Goal: Task Accomplishment & Management: Manage account settings

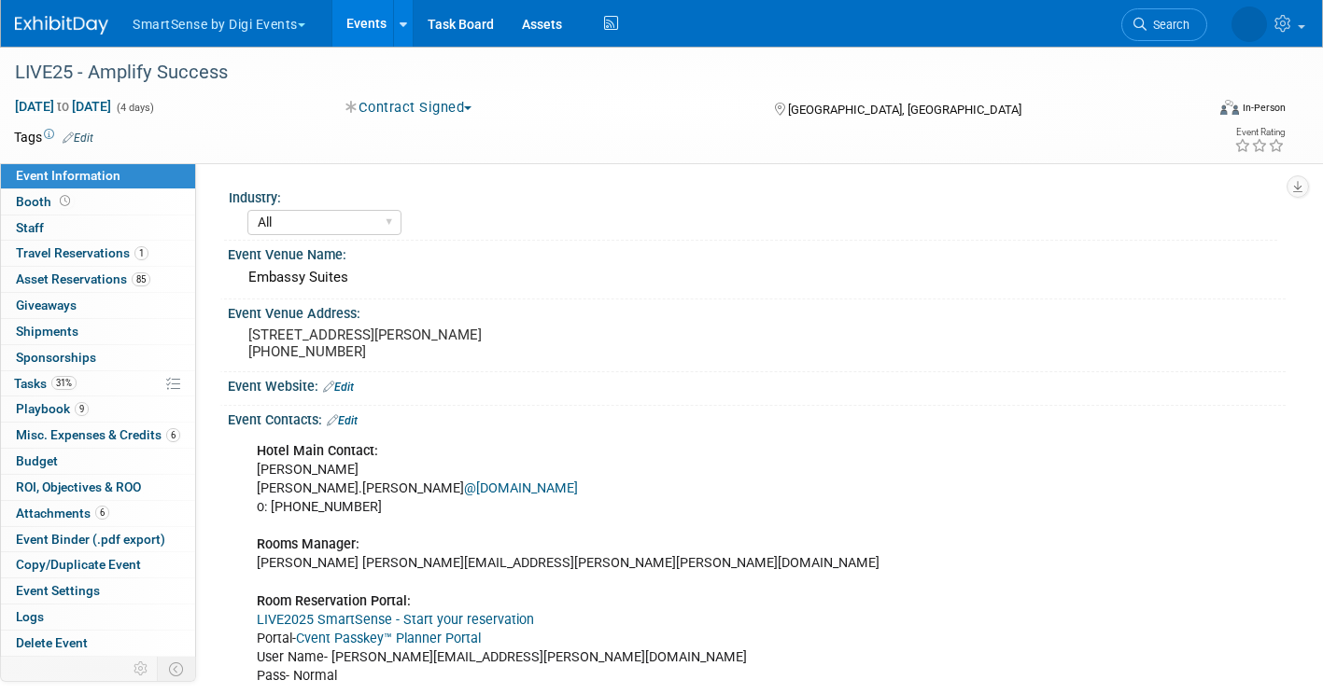
select select "All"
click at [1134, 19] on span "Search" at bounding box center [1112, 25] width 43 height 14
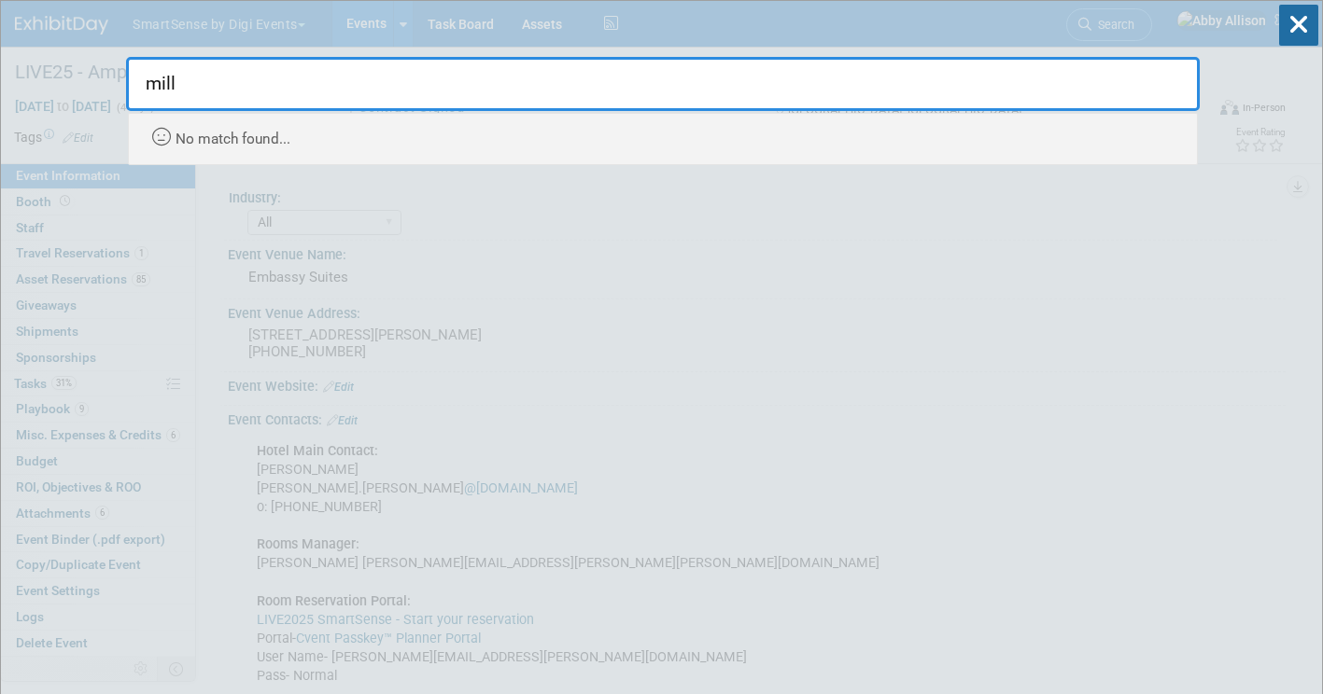
type input "mill"
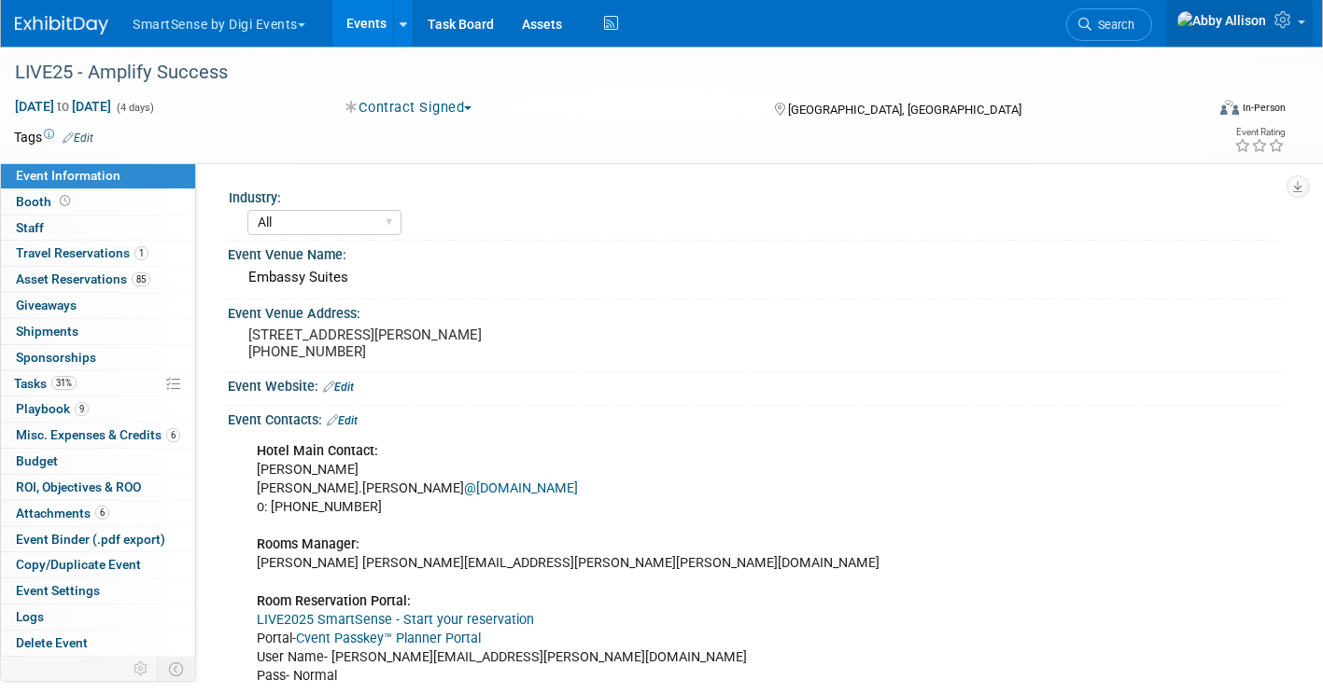
click at [1297, 30] on link at bounding box center [1239, 23] width 147 height 47
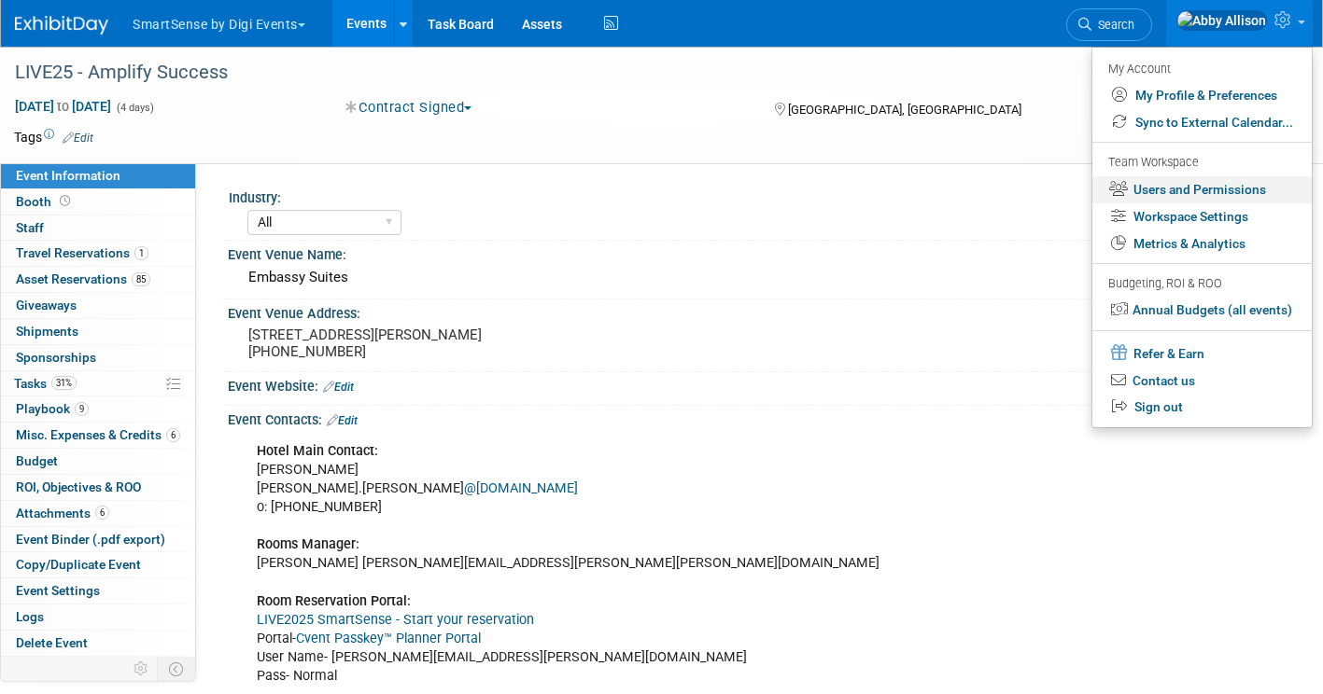
click at [1171, 190] on link "Users and Permissions" at bounding box center [1201, 189] width 219 height 27
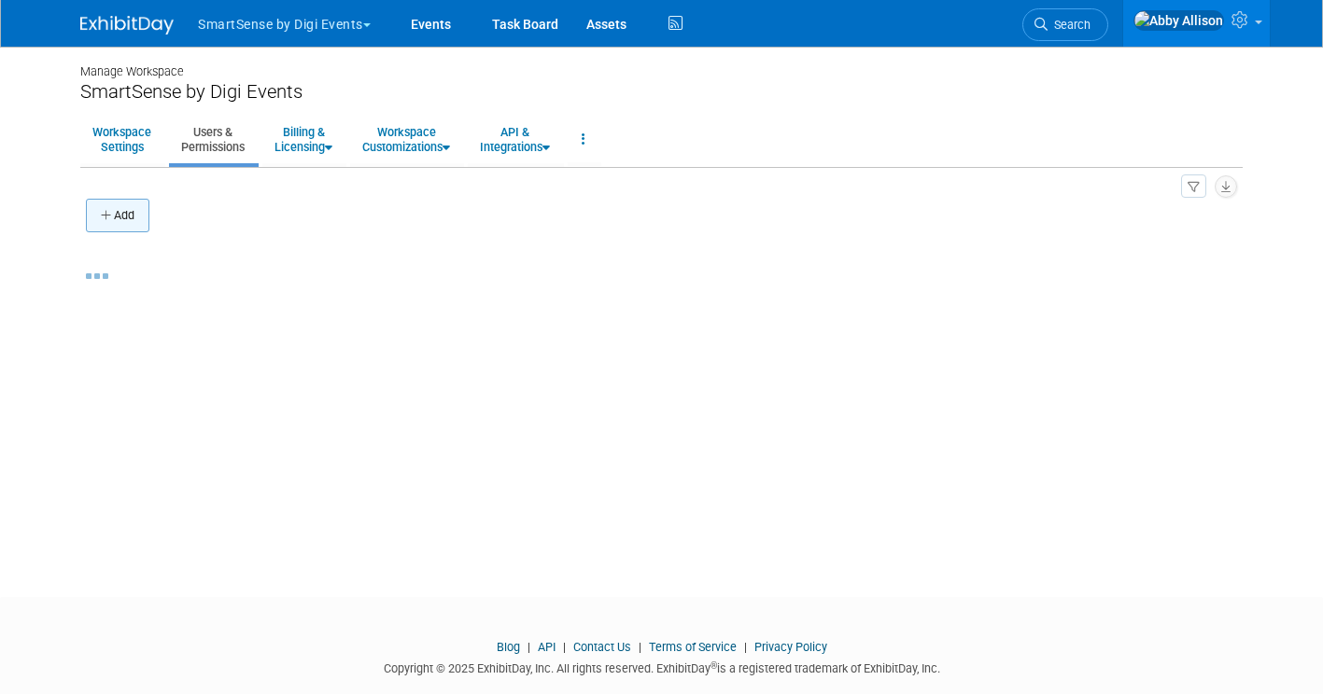
click at [104, 225] on button "Add" at bounding box center [117, 216] width 63 height 34
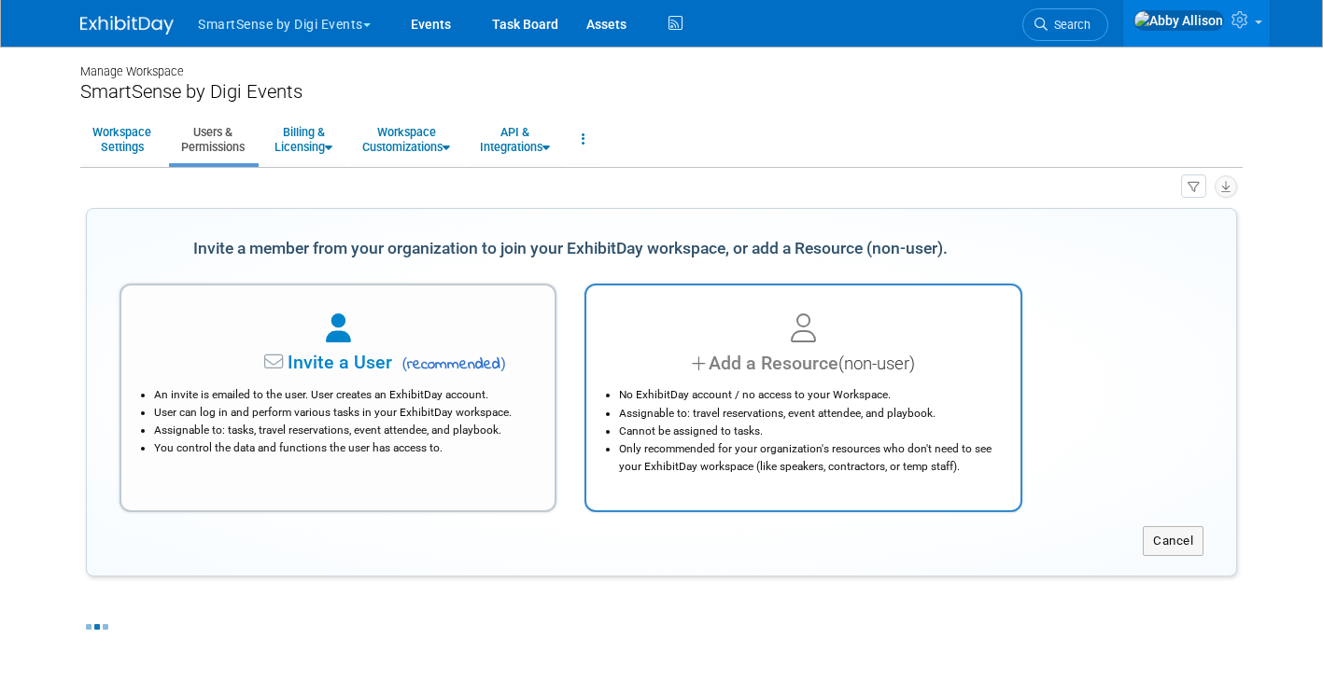
click at [684, 376] on div "Add a Resource (non-user)" at bounding box center [802, 363] width 386 height 27
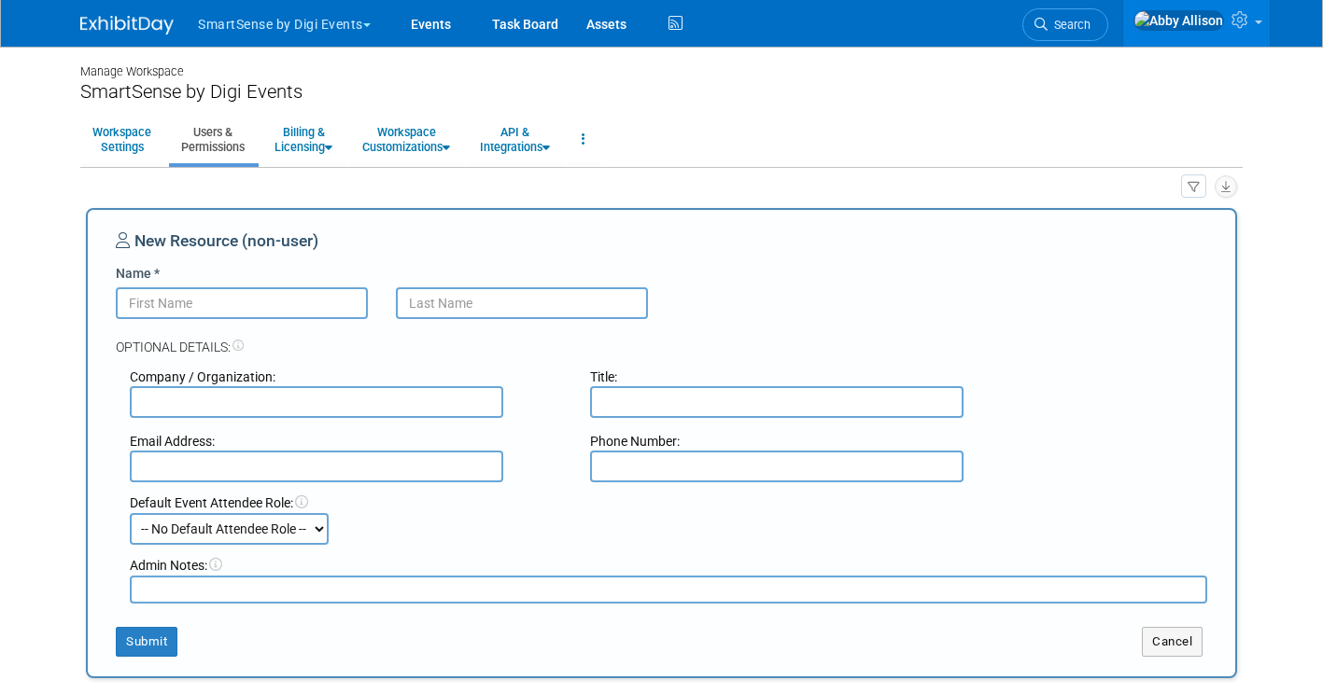
click at [290, 296] on input "Name *" at bounding box center [242, 303] width 252 height 32
paste input "Kourtney"
type input "Kourtney"
type input "[PERSON_NAME]"
click at [629, 401] on input "text" at bounding box center [776, 402] width 373 height 32
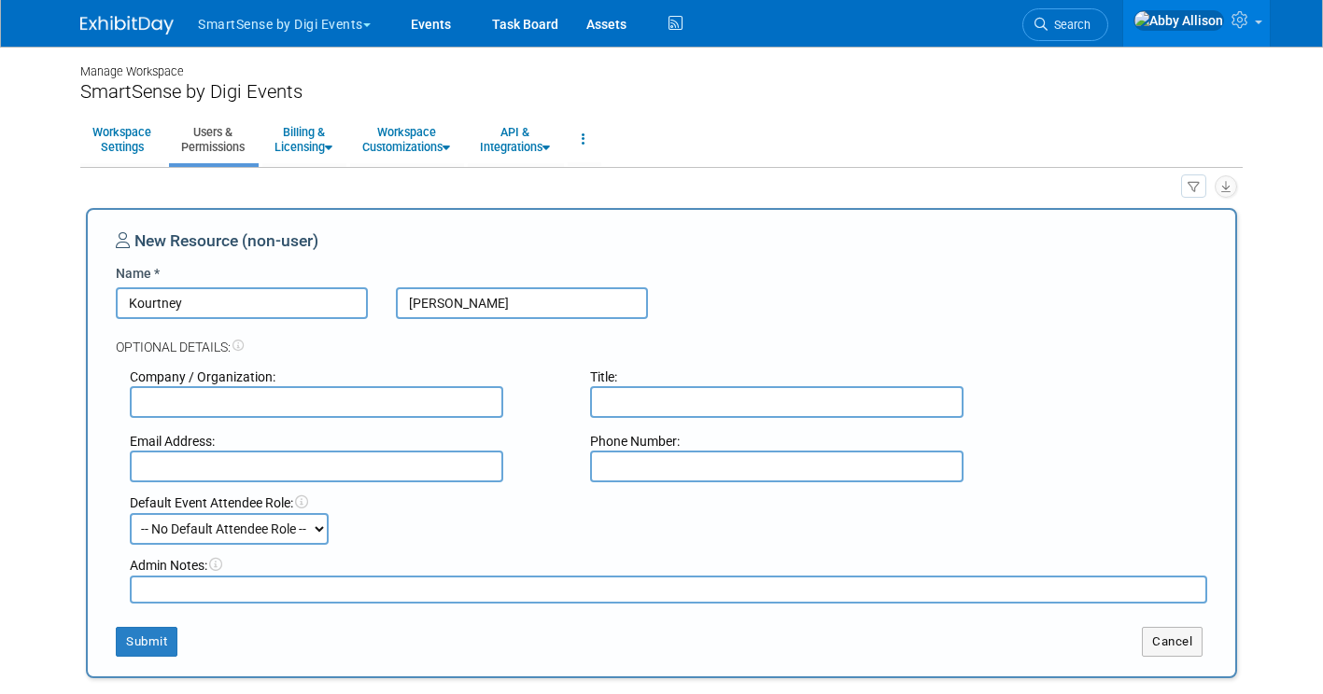
paste input "Field App Eng"
click at [600, 410] on input "Field App Eng" at bounding box center [776, 402] width 373 height 32
type input "Field App Eng"
click at [468, 397] on input "text" at bounding box center [316, 402] width 373 height 32
type input "SmartSense by [PERSON_NAME]"
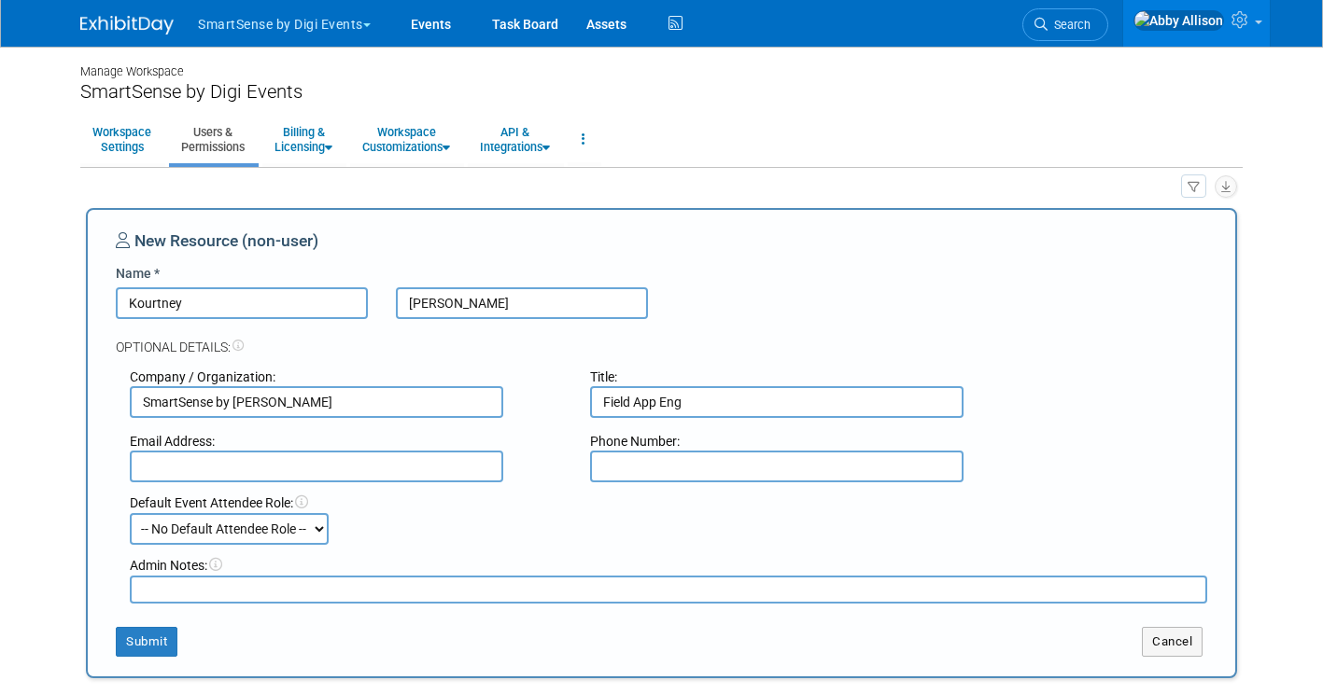
click at [224, 470] on input "text" at bounding box center [316, 467] width 373 height 32
paste input "[EMAIL_ADDRESS][PERSON_NAME][DOMAIN_NAME]"
type input "[EMAIL_ADDRESS][PERSON_NAME][DOMAIN_NAME]"
click at [636, 467] on input "text" at bounding box center [776, 467] width 373 height 32
click at [198, 592] on textarea at bounding box center [668, 590] width 1077 height 28
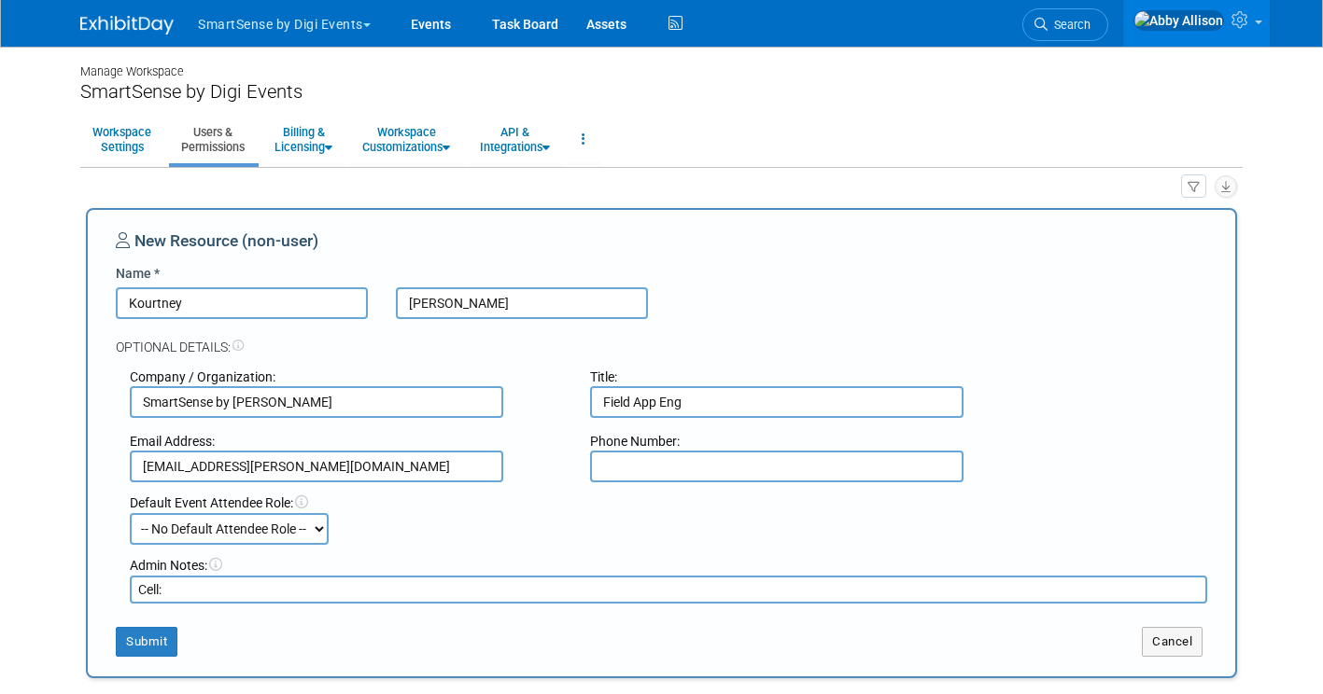
paste textarea "[PHONE_NUMBER]"
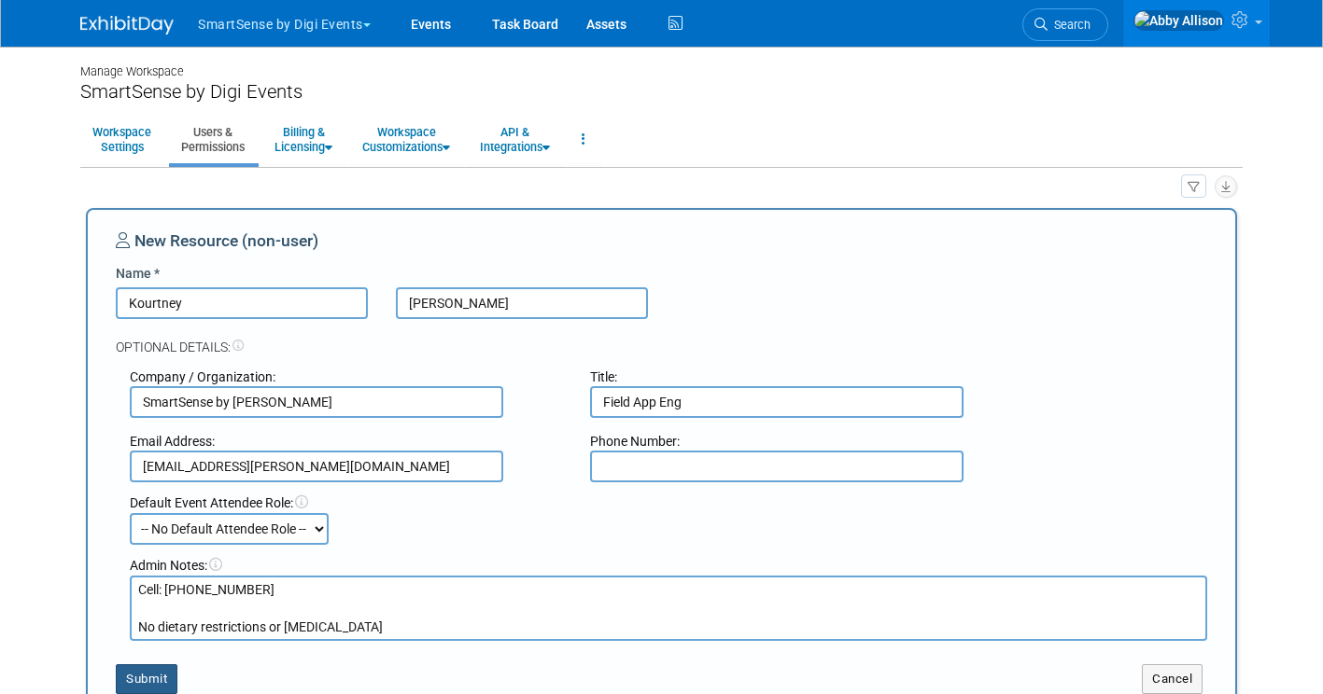
type textarea "Cell: [PHONE_NUMBER] No dietary restrictions or [MEDICAL_DATA]"
click at [123, 678] on button "Submit" at bounding box center [147, 680] width 62 height 30
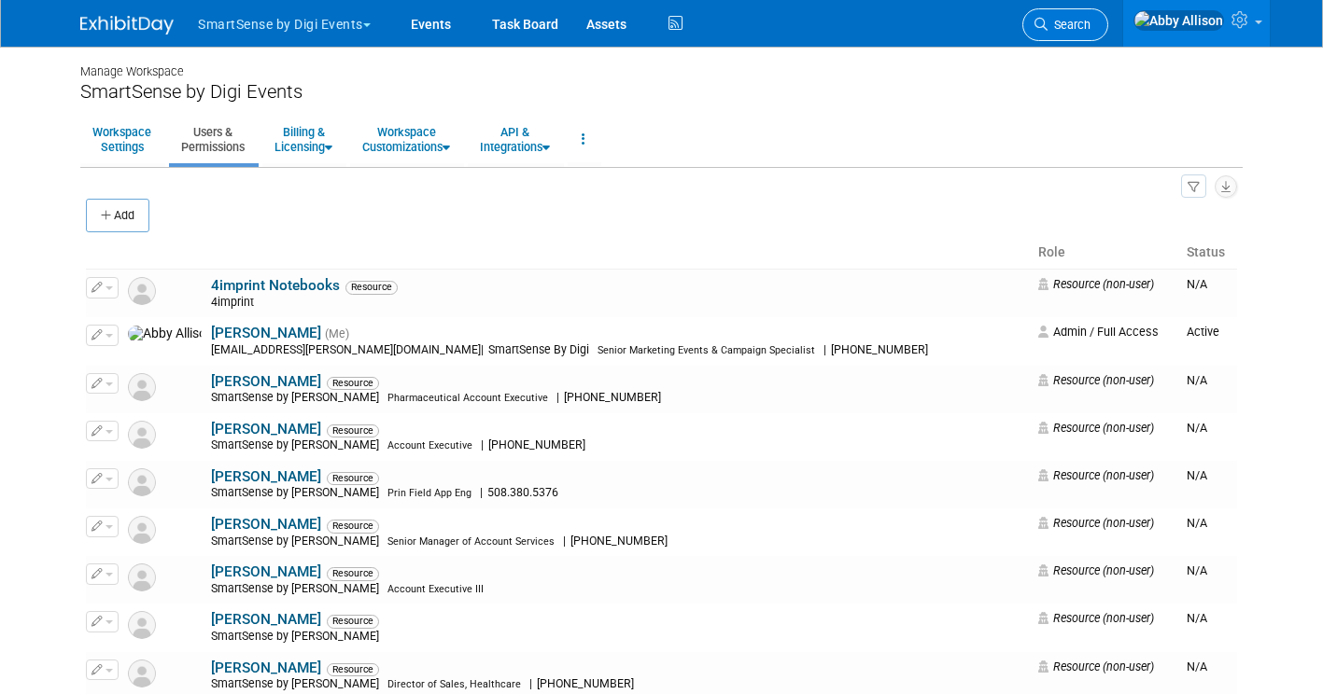
click at [1090, 26] on span "Search" at bounding box center [1068, 25] width 43 height 14
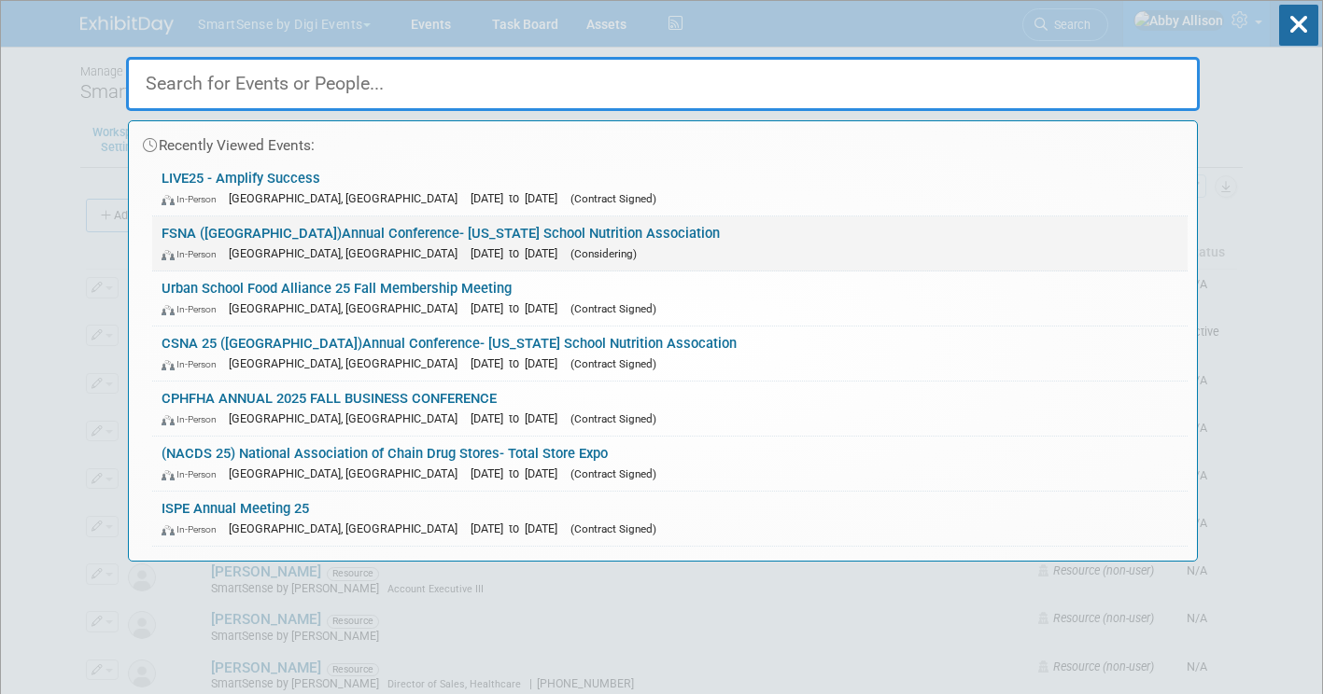
click at [285, 231] on link "FSNA ([GEOGRAPHIC_DATA])Annual Conference- [US_STATE] School Nutrition Associat…" at bounding box center [669, 244] width 1035 height 54
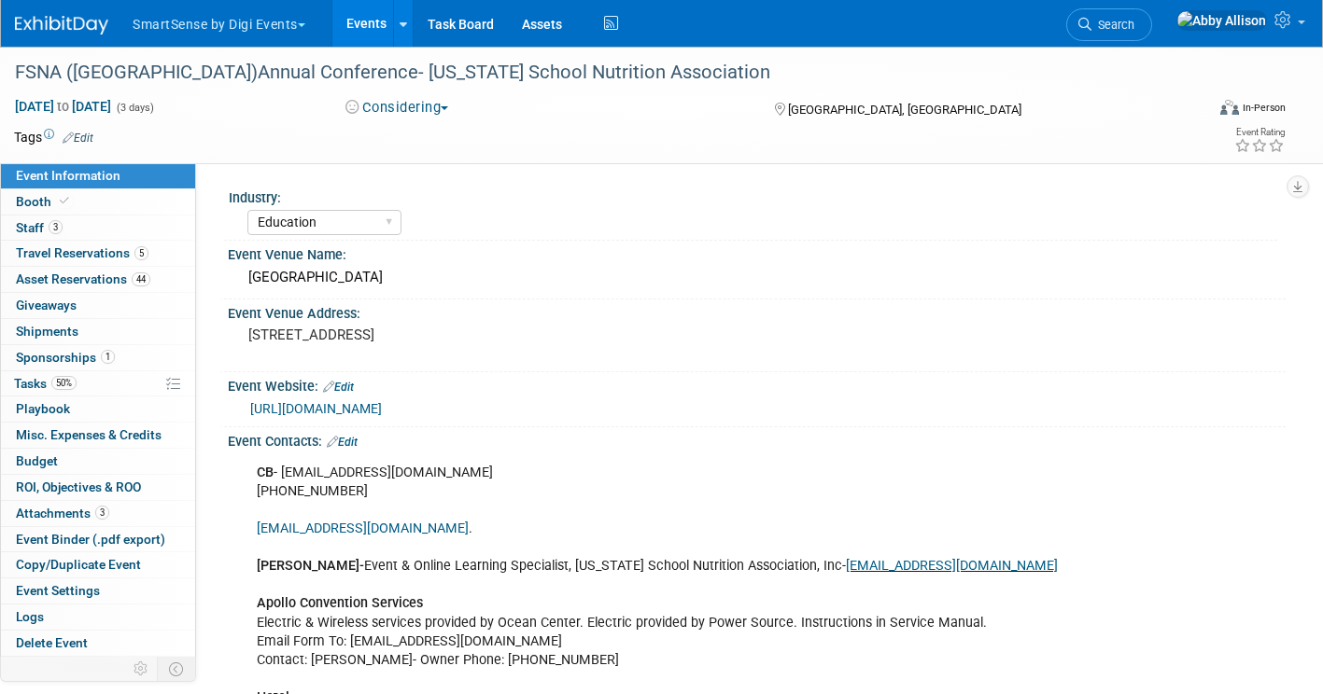
select select "Education"
click at [1091, 25] on icon at bounding box center [1084, 24] width 13 height 13
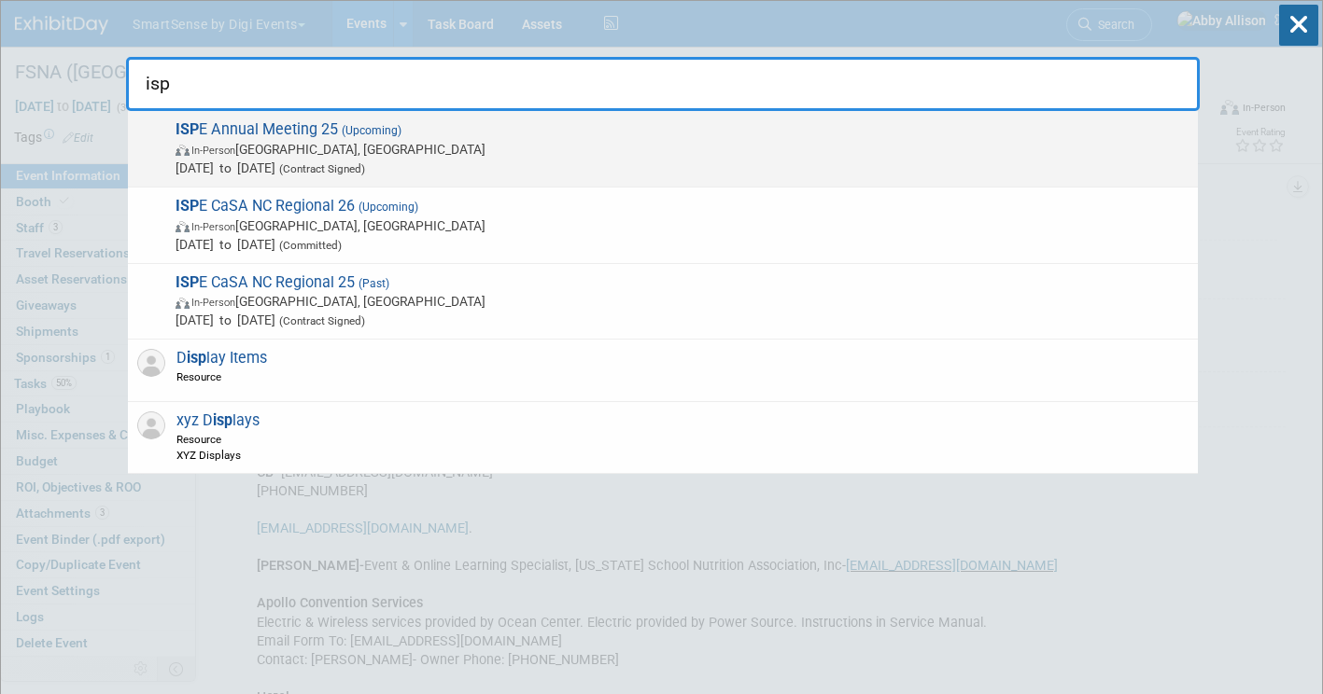
type input "isp"
click at [327, 154] on span "In-Person Charlotte, NC" at bounding box center [681, 149] width 1013 height 19
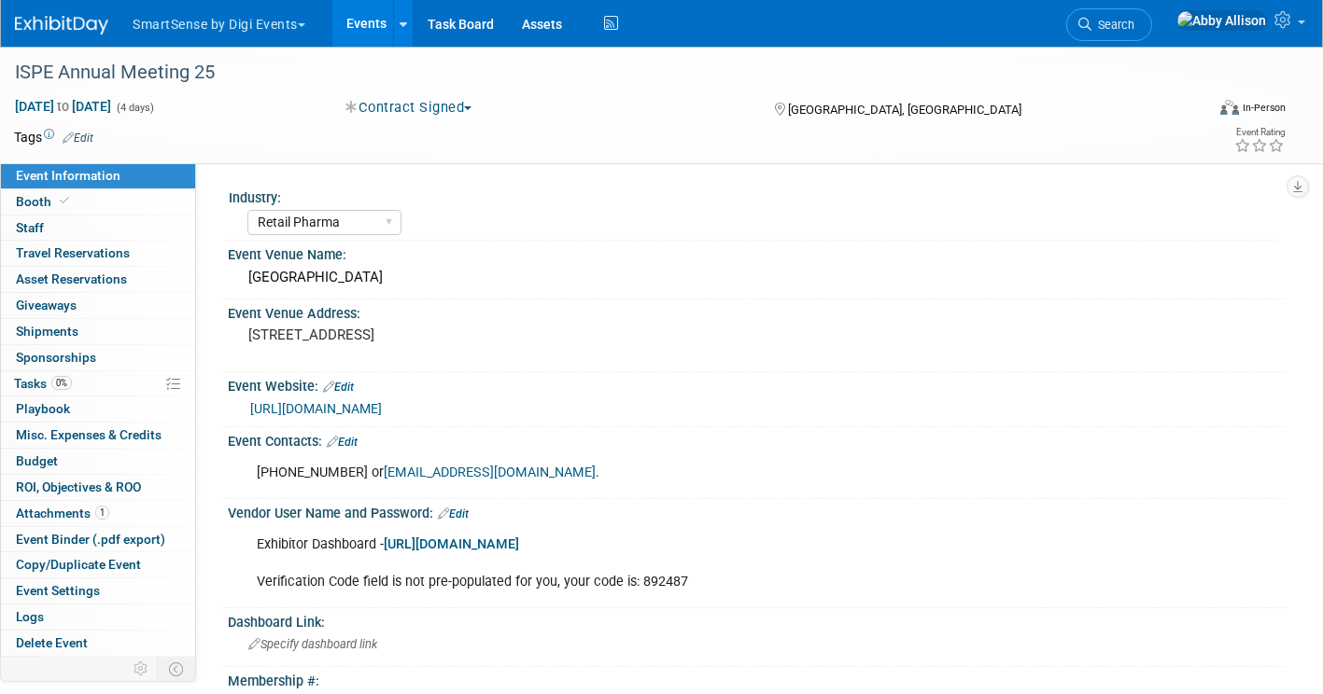
select select "Retail Pharma"
click at [98, 199] on link "Booth" at bounding box center [98, 201] width 194 height 25
